Goal: Task Accomplishment & Management: Manage account settings

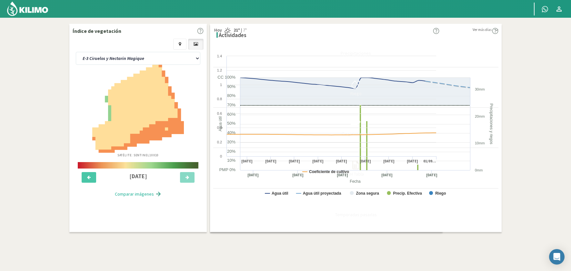
drag, startPoint x: 0, startPoint y: 0, endPoint x: 138, endPoint y: 55, distance: 148.6
click at [138, 55] on select "E-1 Ciruelos E-2 Lapins y [PERSON_NAME] E-3 Ciruelos y Nectarin Magique E-4 Cir…" at bounding box center [138, 58] width 125 height 13
select select "13: Object"
click at [76, 52] on select "E-1 Ciruelos E-2 Lapins y [PERSON_NAME] E-3 Ciruelos y Nectarin Magique E-4 Cir…" at bounding box center [138, 58] width 125 height 13
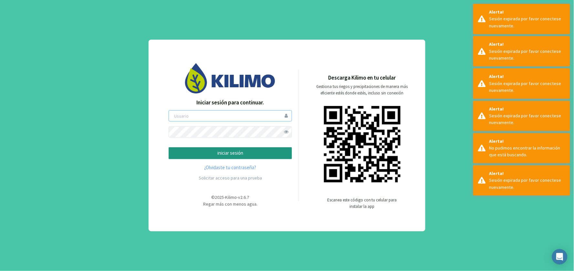
type input "hholch"
click at [234, 150] on p "iniciar sesión" at bounding box center [230, 153] width 112 height 7
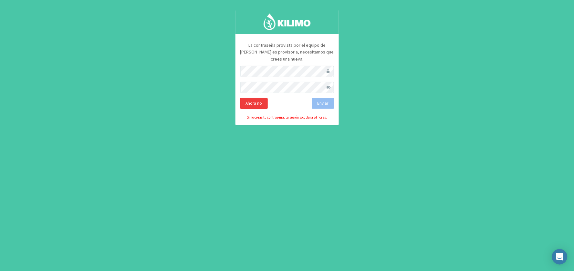
click at [249, 99] on div "Ahora no" at bounding box center [253, 103] width 27 height 11
